Goal: Task Accomplishment & Management: Use online tool/utility

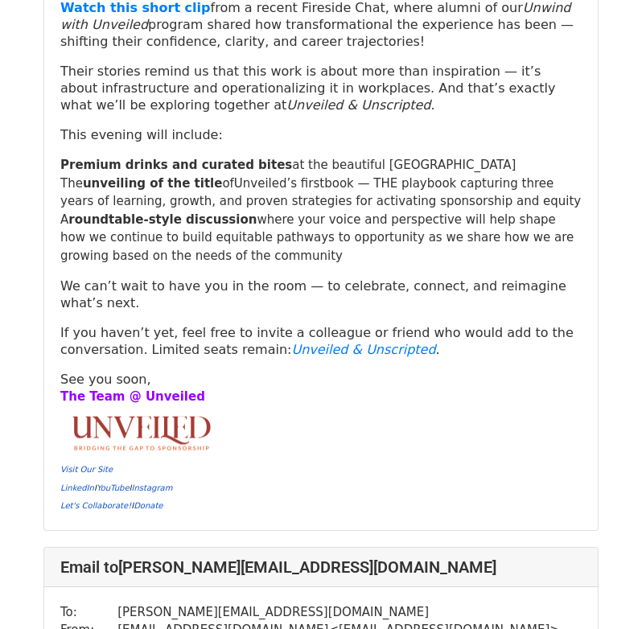
scroll to position [825, 0]
